Goal: Find specific page/section

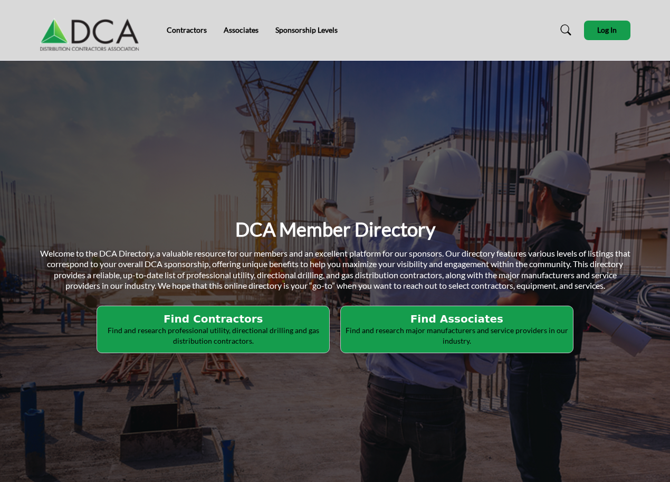
scroll to position [106, 0]
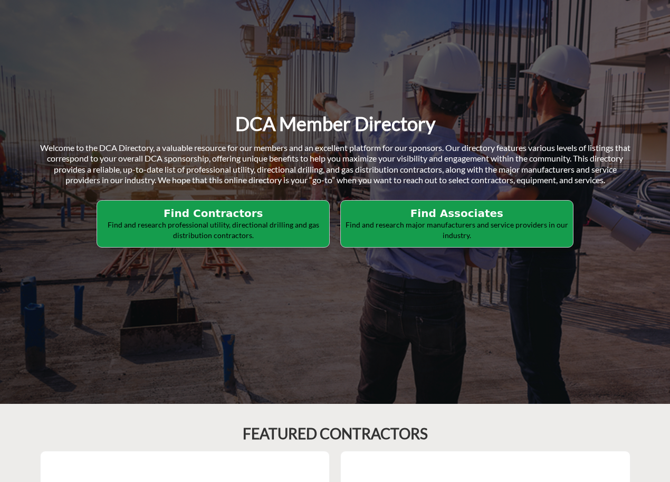
click at [244, 213] on h2 "Find Contractors" at bounding box center [213, 213] width 226 height 13
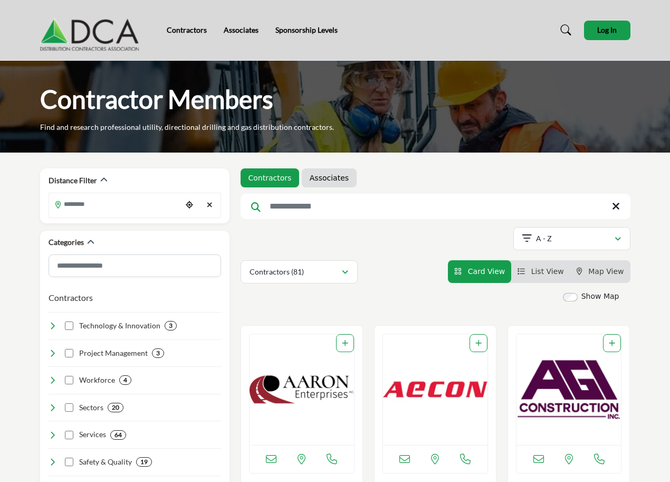
click at [87, 31] on img at bounding box center [92, 30] width 104 height 42
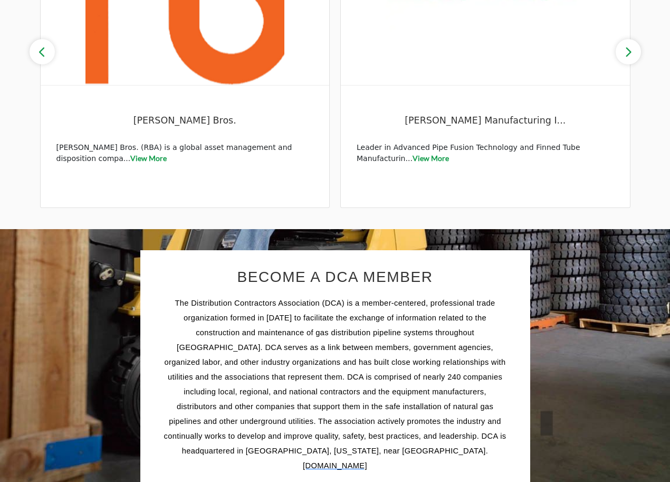
scroll to position [932, 0]
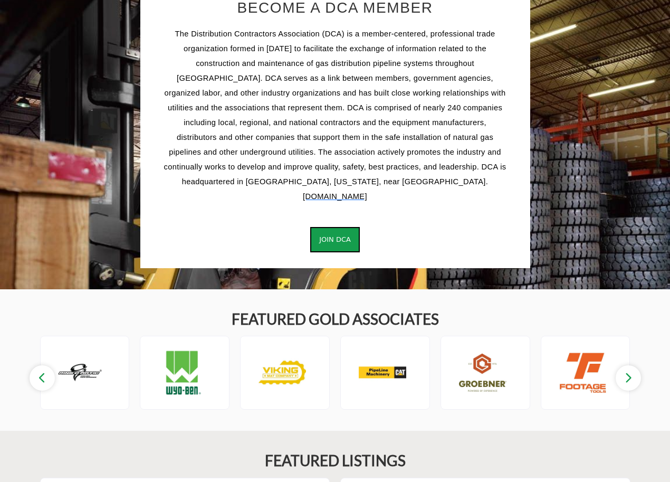
scroll to position [1059, 0]
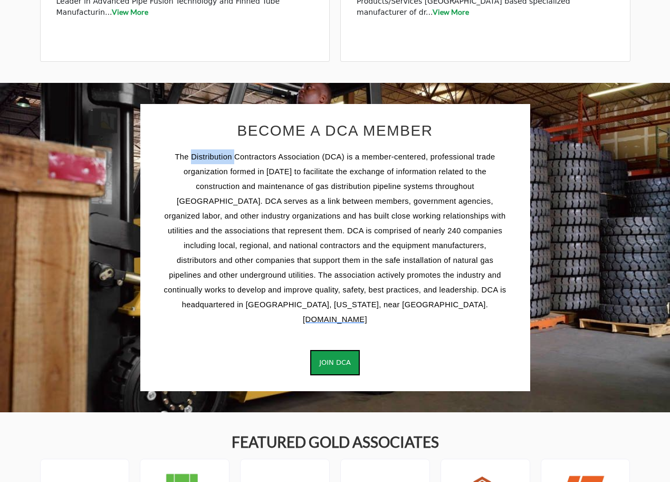
drag, startPoint x: 192, startPoint y: 156, endPoint x: 233, endPoint y: 157, distance: 41.2
click at [233, 157] on span "The Distribution Contractors Association (DCA) is a member-centered, profession…" at bounding box center [335, 231] width 342 height 156
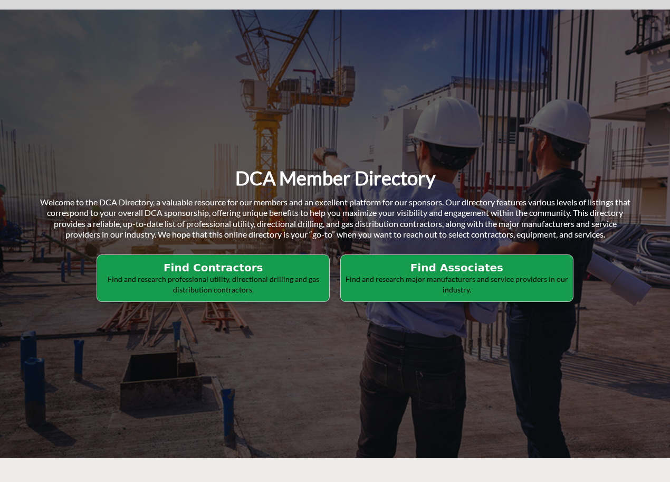
scroll to position [0, 0]
